Goal: Task Accomplishment & Management: Use online tool/utility

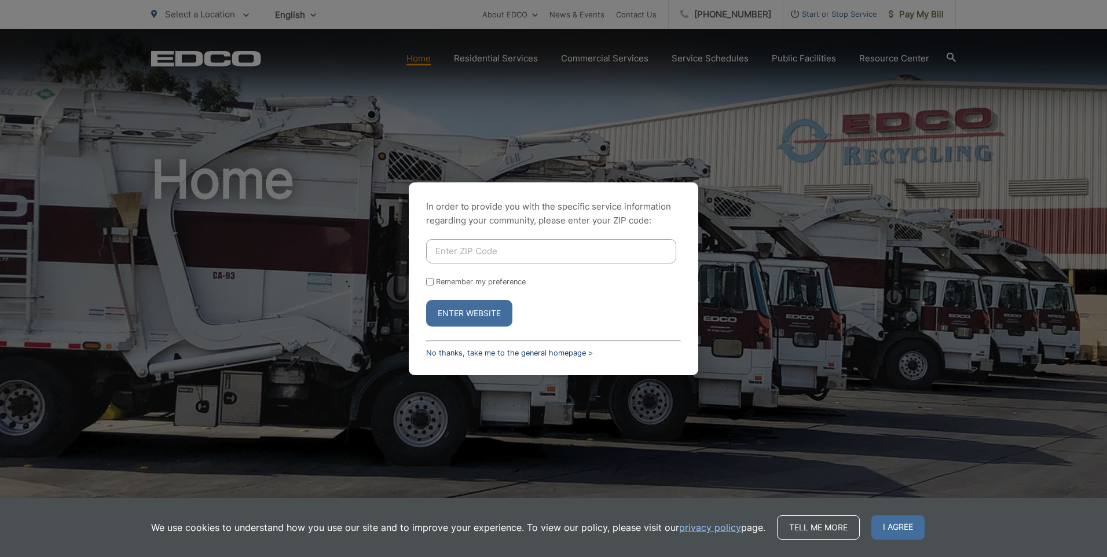
click at [478, 352] on link "No thanks, take me to the general homepage >" at bounding box center [509, 352] width 167 height 9
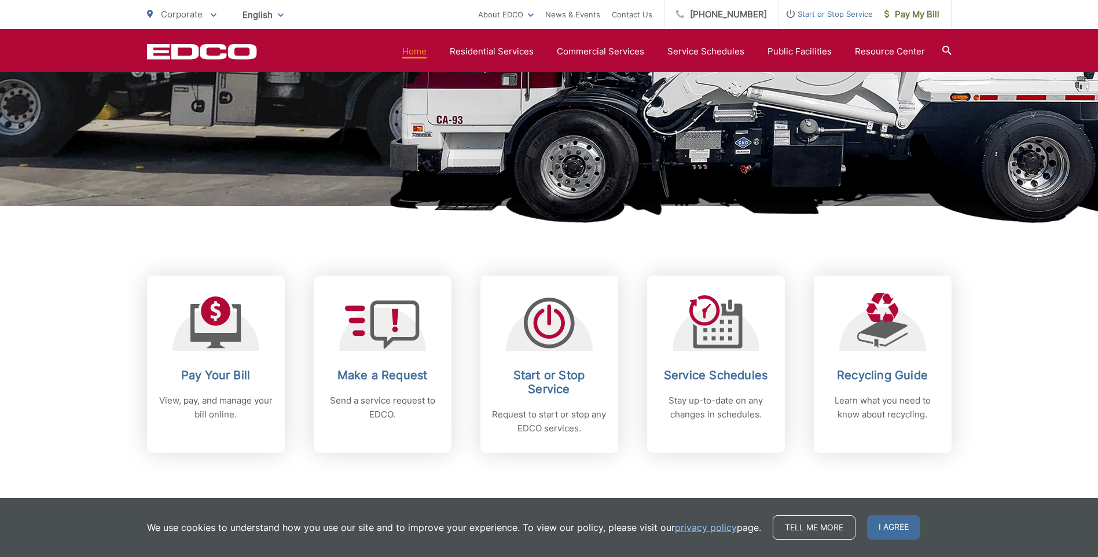
scroll to position [347, 0]
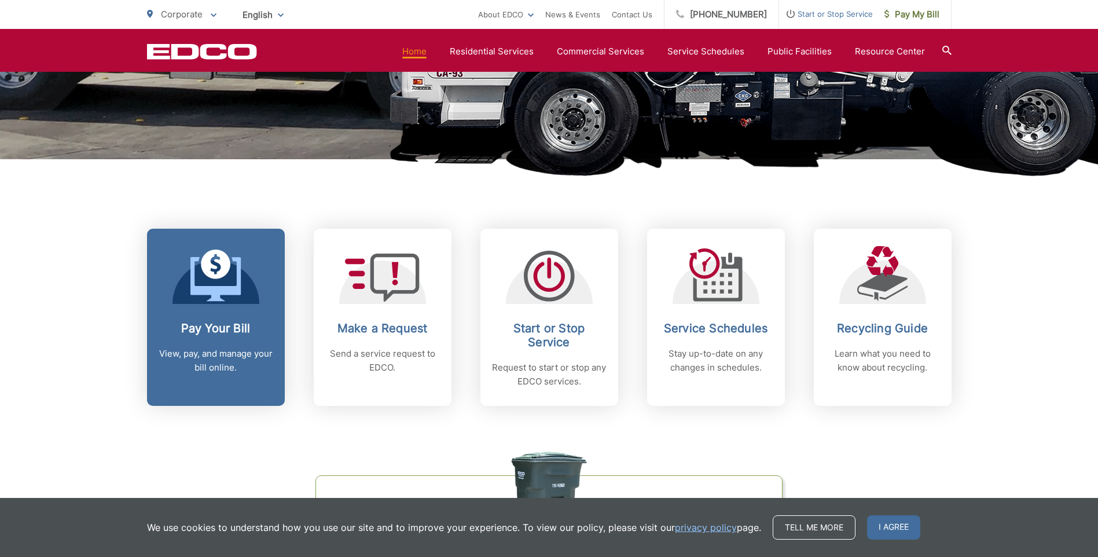
click at [216, 280] on icon at bounding box center [215, 275] width 51 height 52
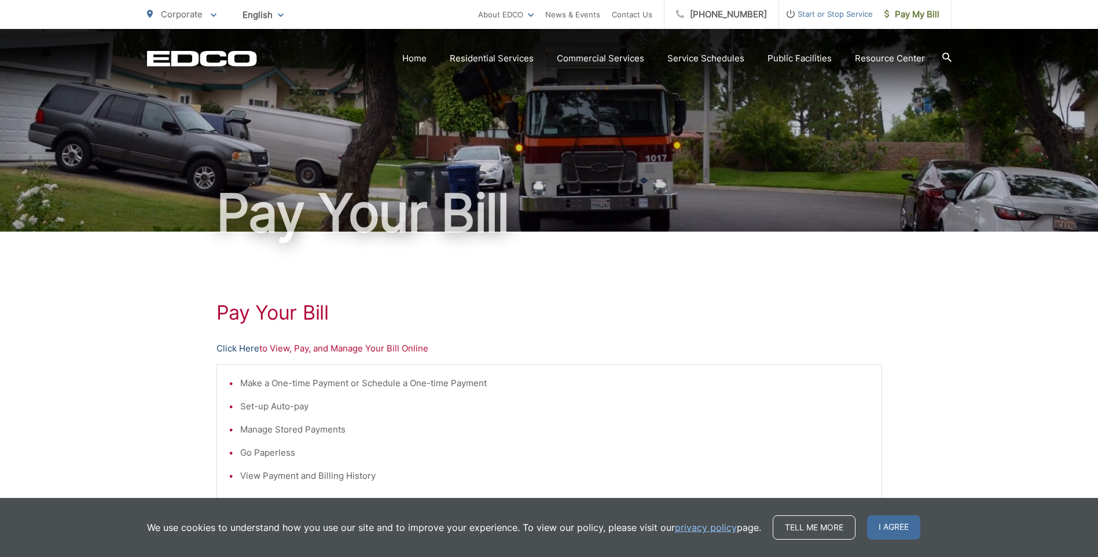
click at [235, 347] on link "Click Here" at bounding box center [237, 348] width 43 height 14
